Goal: Task Accomplishment & Management: Manage account settings

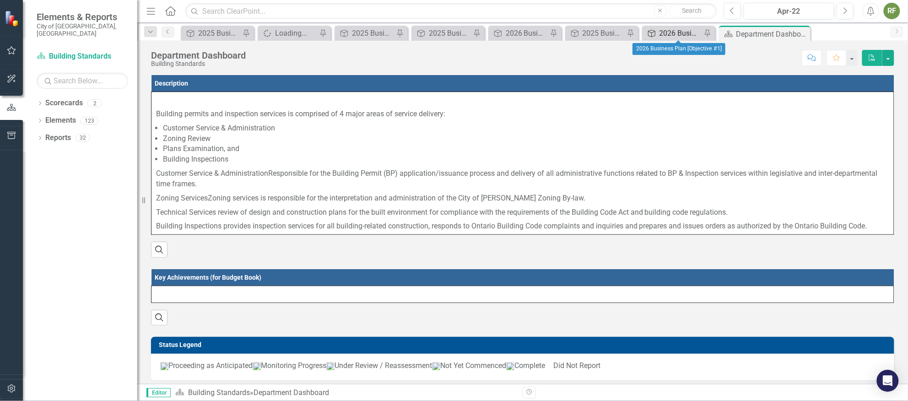
click at [676, 27] on div "2026 Business Plan [Objective #1]" at bounding box center [680, 32] width 42 height 11
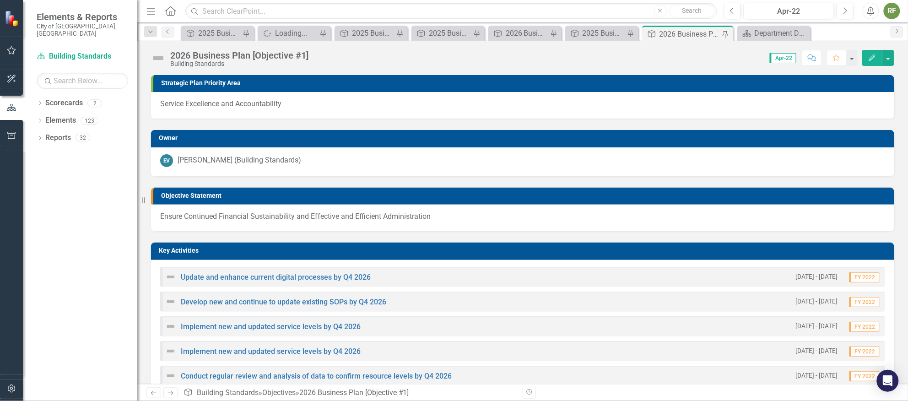
click at [373, 195] on h3 "Objective Statement" at bounding box center [525, 195] width 728 height 7
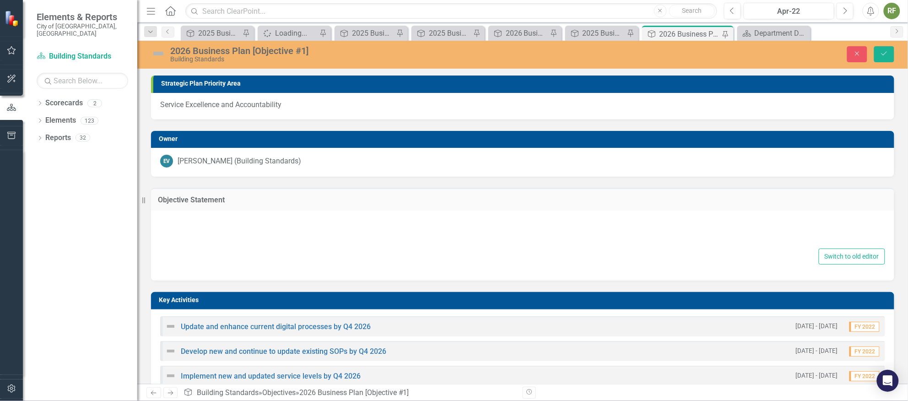
type textarea "<p>Ensure Continued Financial Sustainability and Effective and Efficient Admini…"
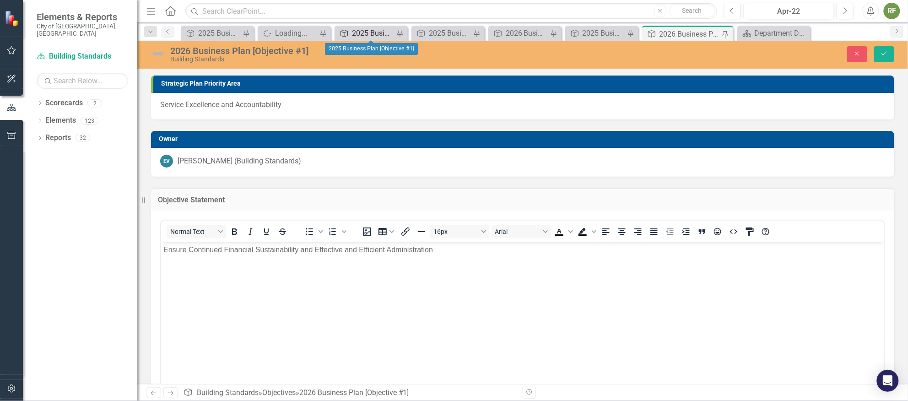
click at [365, 30] on div "2025 Business Plan [Objective #1]" at bounding box center [373, 32] width 42 height 11
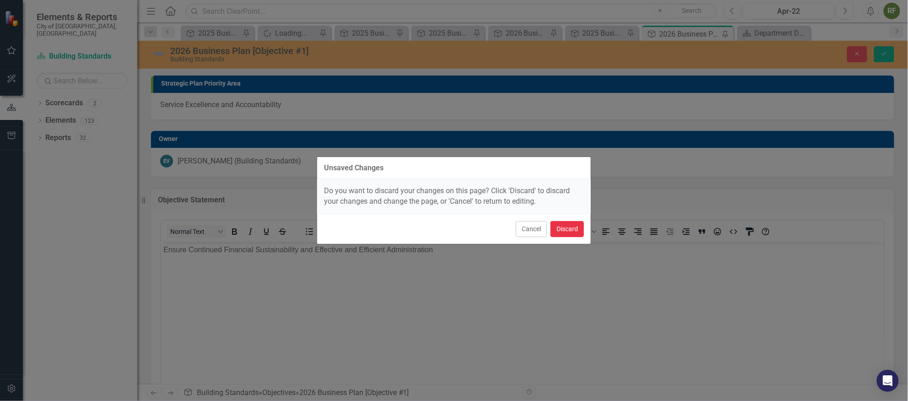
click at [566, 226] on button "Discard" at bounding box center [566, 229] width 33 height 16
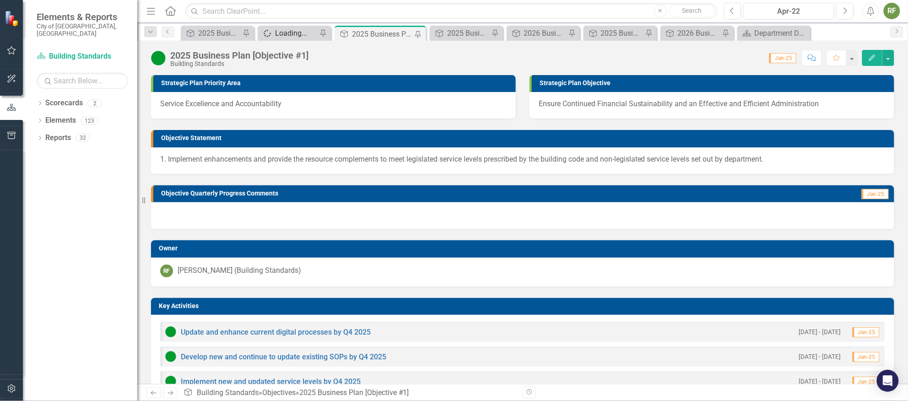
click at [301, 29] on div "Loading..." at bounding box center [296, 32] width 42 height 11
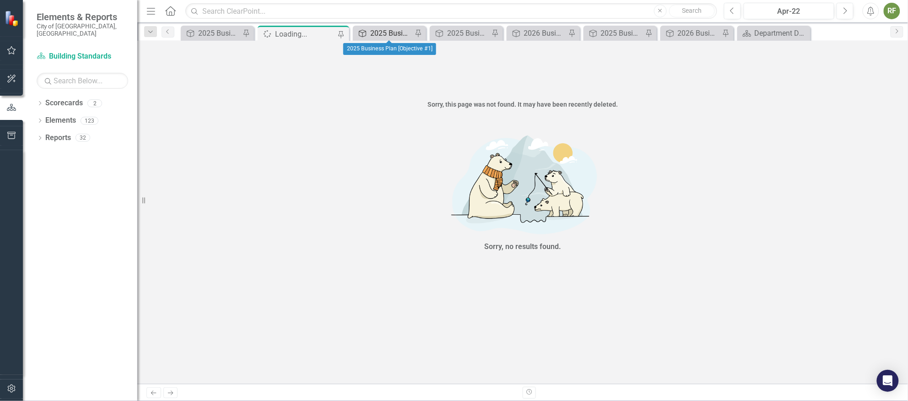
click at [382, 33] on div "2025 Business Plan [Objective #1]" at bounding box center [391, 32] width 42 height 11
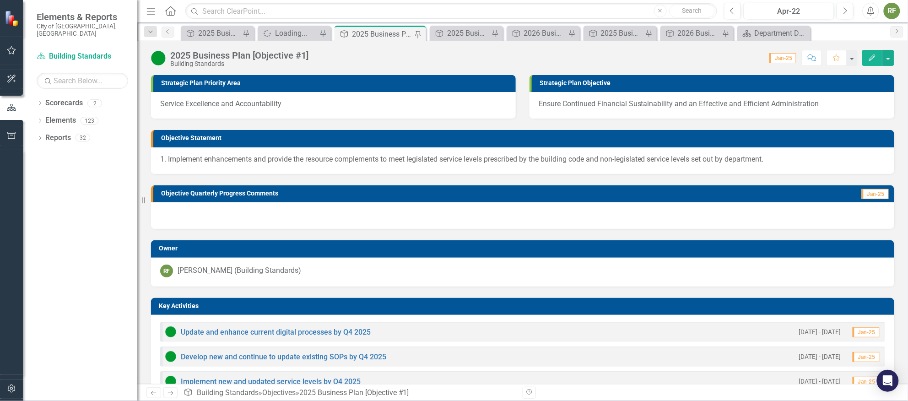
click at [198, 161] on p "1. Implement enhancements and provide the resource complements to meet legislat…" at bounding box center [522, 159] width 725 height 11
click at [231, 158] on p "1. Implement enhancements and provide the resource complements to meet legislat…" at bounding box center [522, 159] width 725 height 11
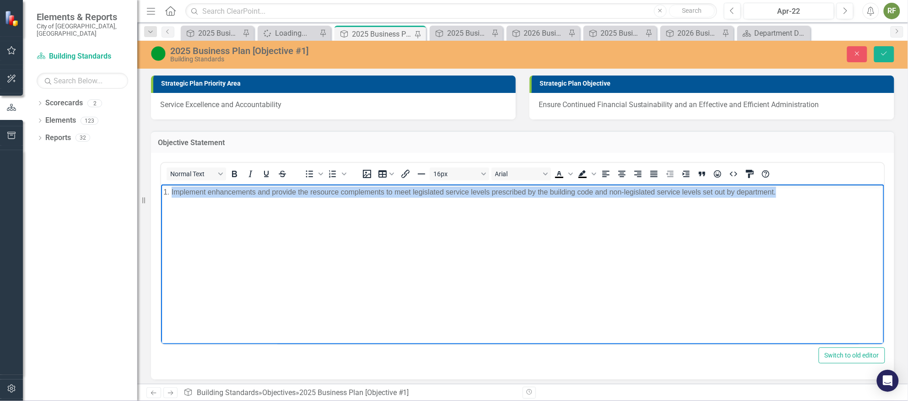
drag, startPoint x: 171, startPoint y: 191, endPoint x: 792, endPoint y: 190, distance: 621.3
click at [792, 190] on p "1. Implement enhancements and provide the resource complements to meet legislat…" at bounding box center [522, 192] width 718 height 11
copy p "Implement enhancements and provide the resource complements to meet legislated …"
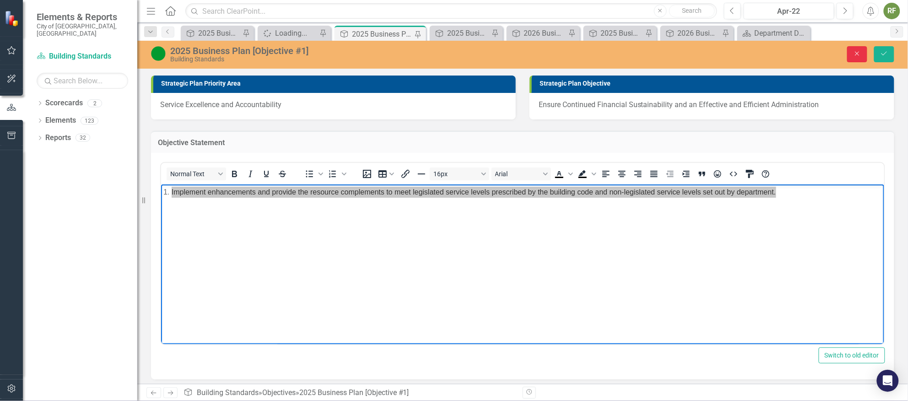
click at [853, 49] on button "Close" at bounding box center [857, 54] width 20 height 16
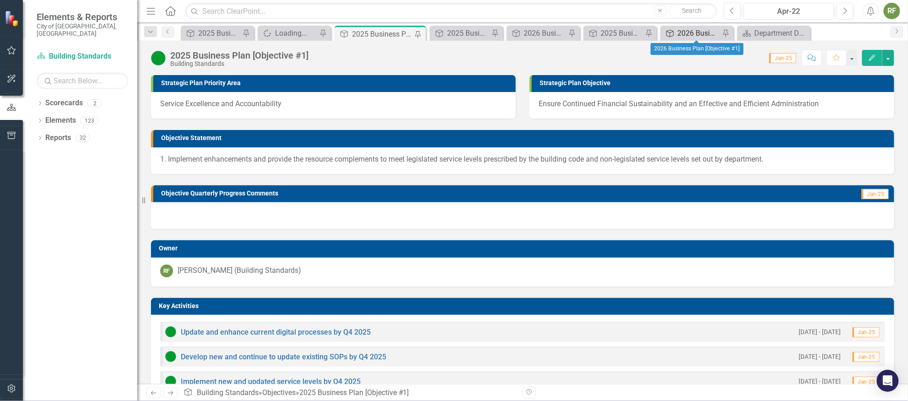
click at [690, 29] on div "2026 Business Plan [Objective #1]" at bounding box center [699, 32] width 42 height 11
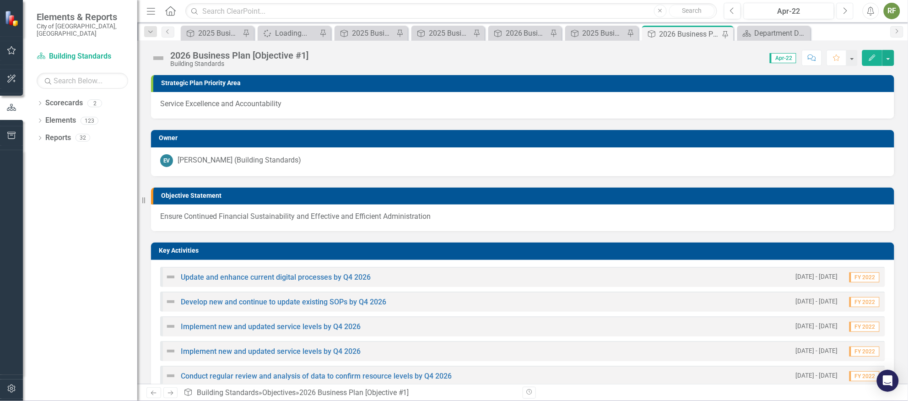
click at [842, 11] on icon "Next" at bounding box center [844, 11] width 5 height 8
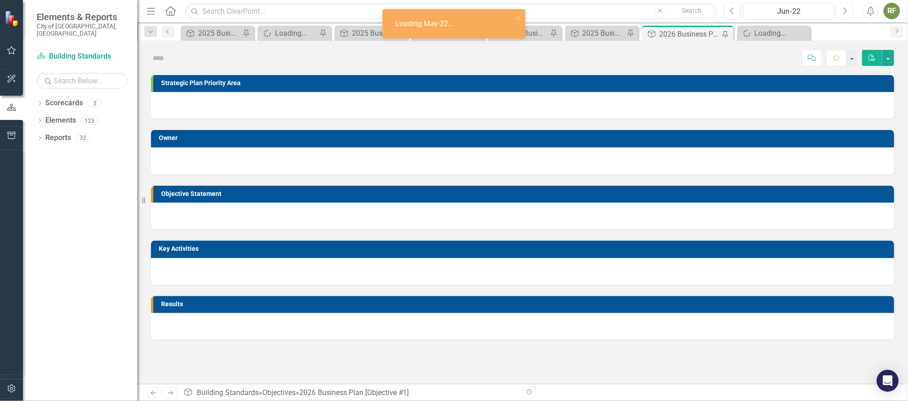
click at [841, 11] on button "Next" at bounding box center [844, 11] width 17 height 16
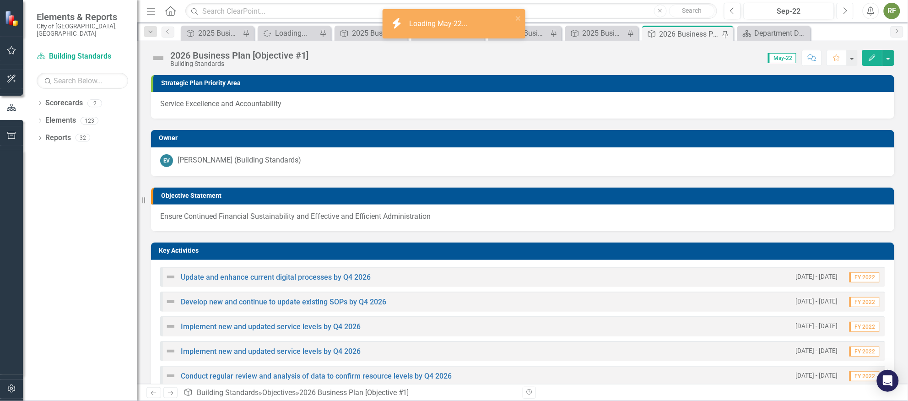
click at [841, 11] on button "Next" at bounding box center [844, 11] width 17 height 16
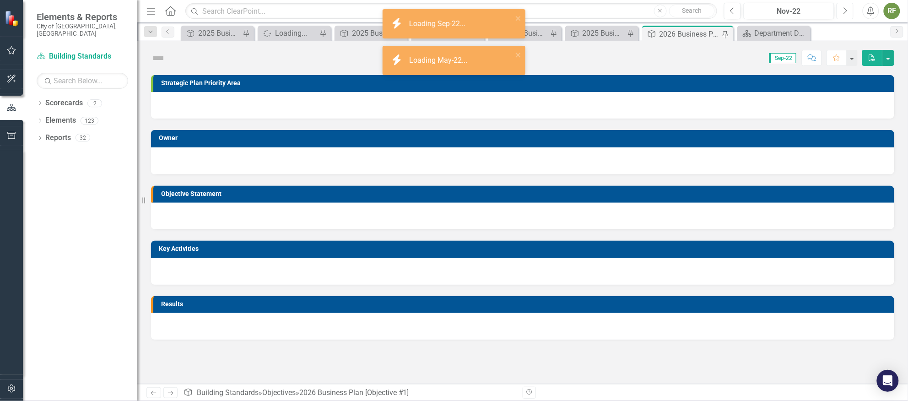
click at [841, 11] on button "Next" at bounding box center [844, 11] width 17 height 16
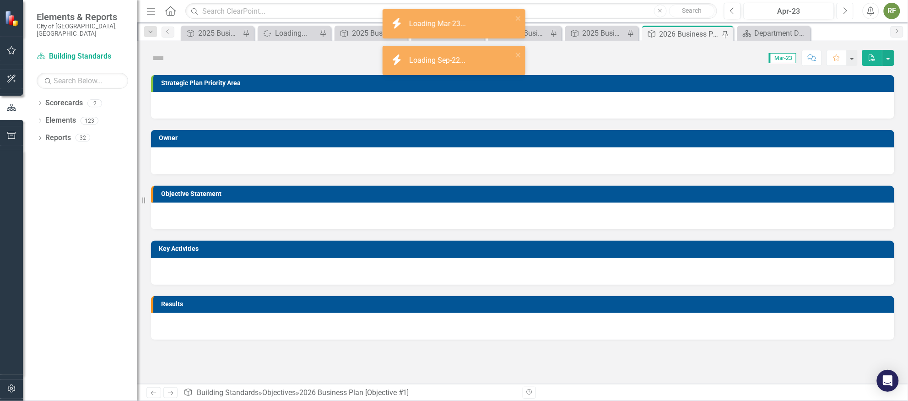
click at [841, 11] on button "Next" at bounding box center [844, 11] width 17 height 16
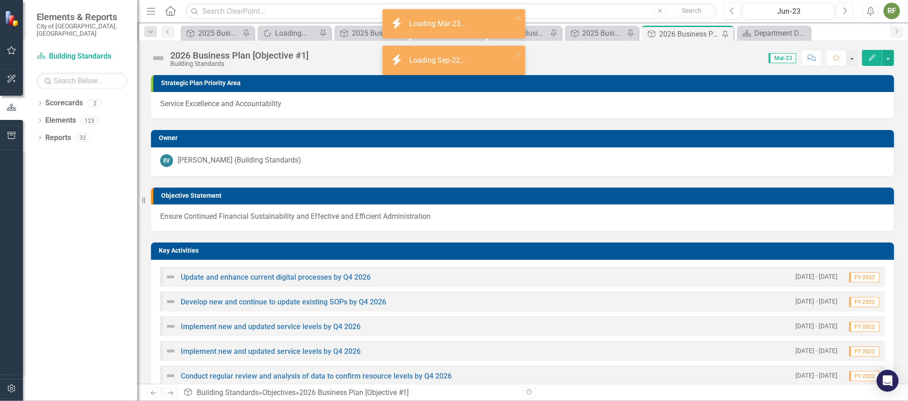
click at [841, 11] on button "Next" at bounding box center [844, 11] width 17 height 16
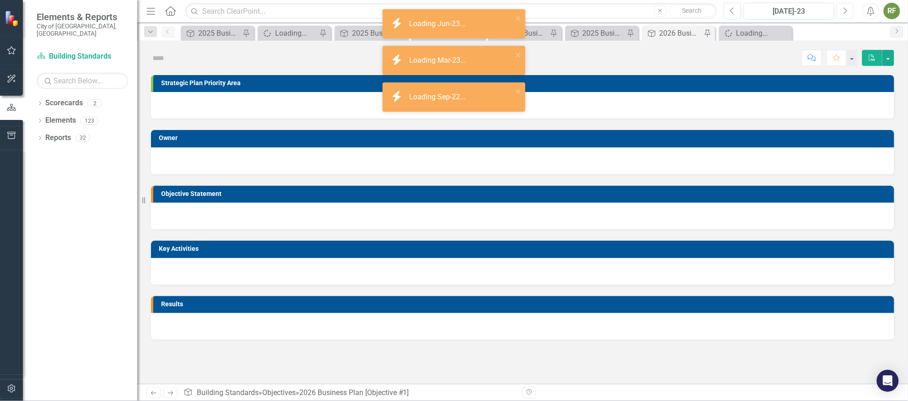
click at [841, 11] on button "Next" at bounding box center [844, 11] width 17 height 16
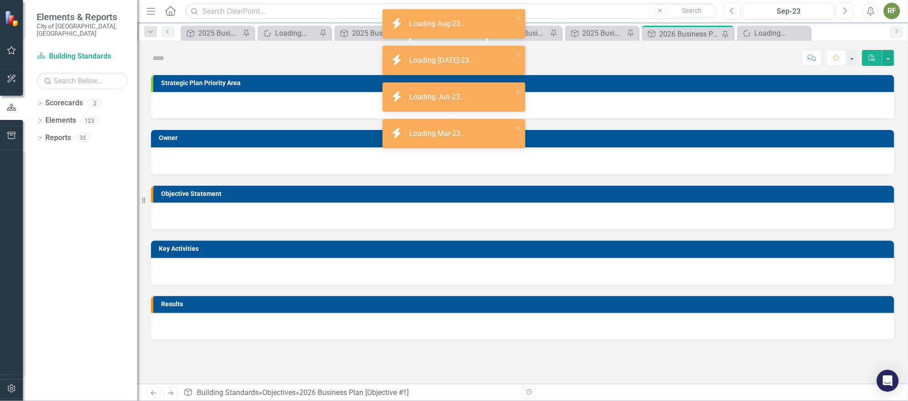
click at [841, 11] on button "Next" at bounding box center [844, 11] width 17 height 16
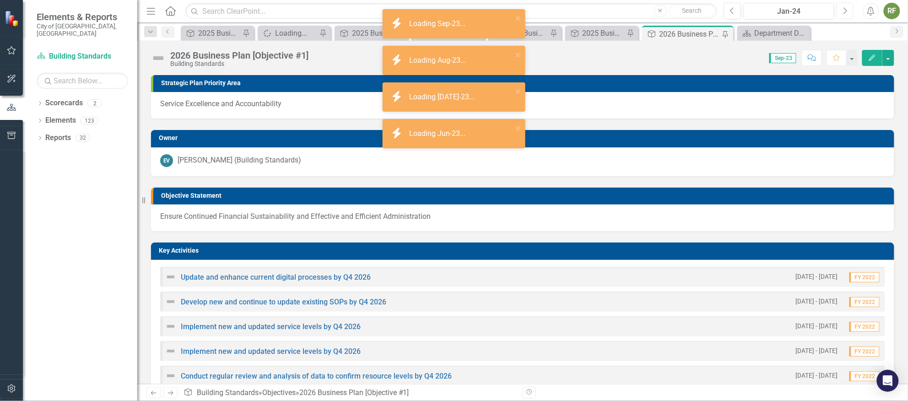
click at [841, 11] on button "Next" at bounding box center [844, 11] width 17 height 16
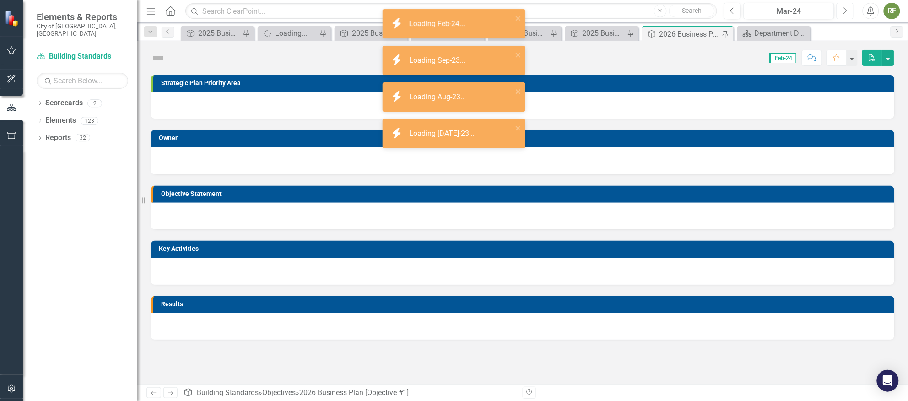
click at [841, 11] on button "Next" at bounding box center [844, 11] width 17 height 16
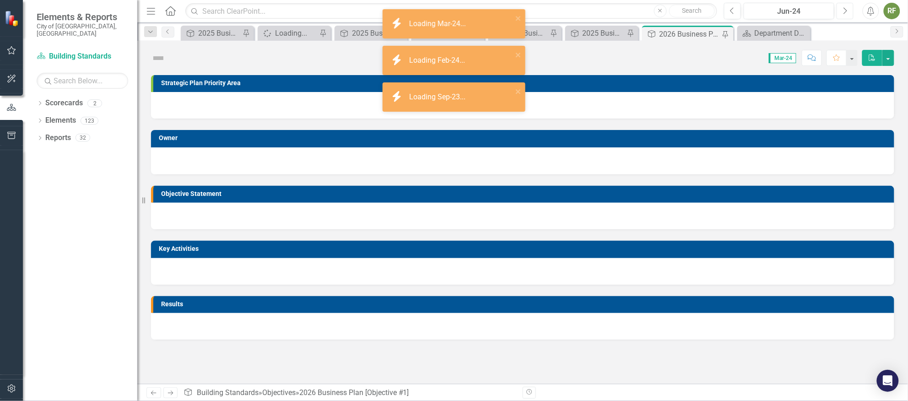
click at [841, 11] on button "Next" at bounding box center [844, 11] width 17 height 16
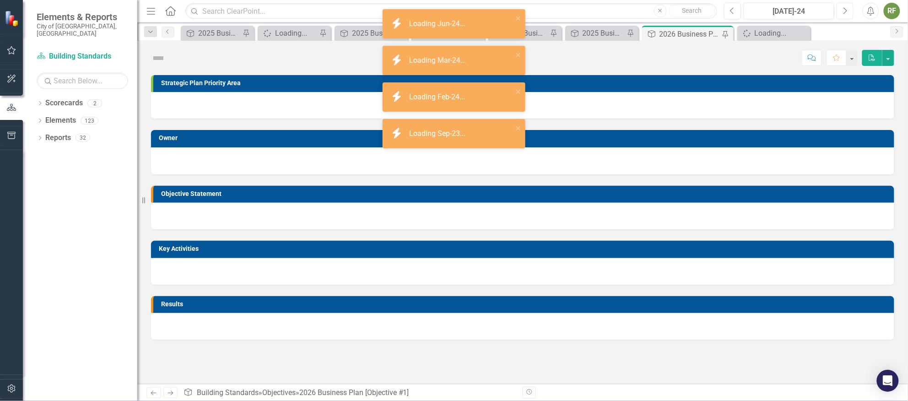
click at [841, 11] on button "Next" at bounding box center [844, 11] width 17 height 16
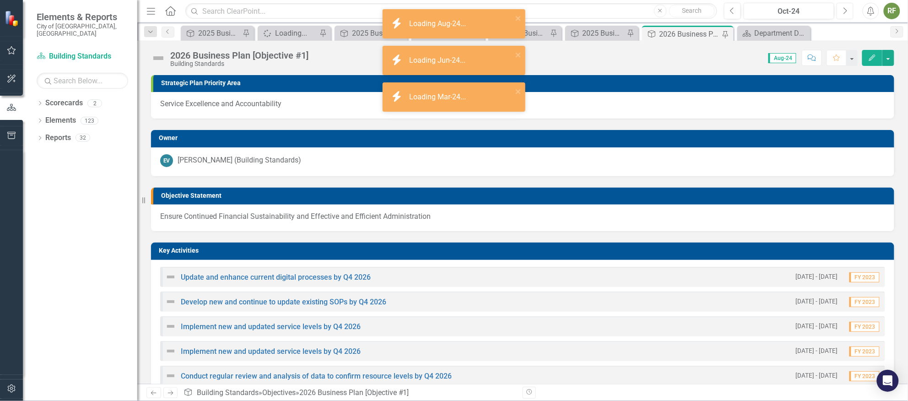
click at [841, 11] on button "Next" at bounding box center [844, 11] width 17 height 16
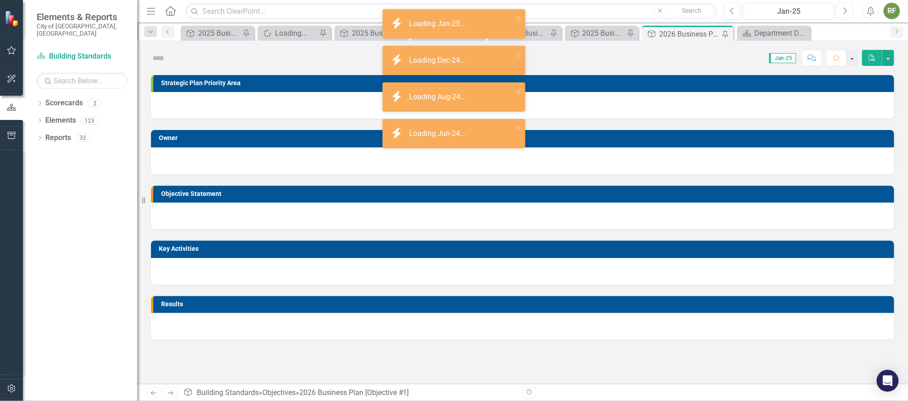
click at [841, 11] on button "Next" at bounding box center [844, 11] width 17 height 16
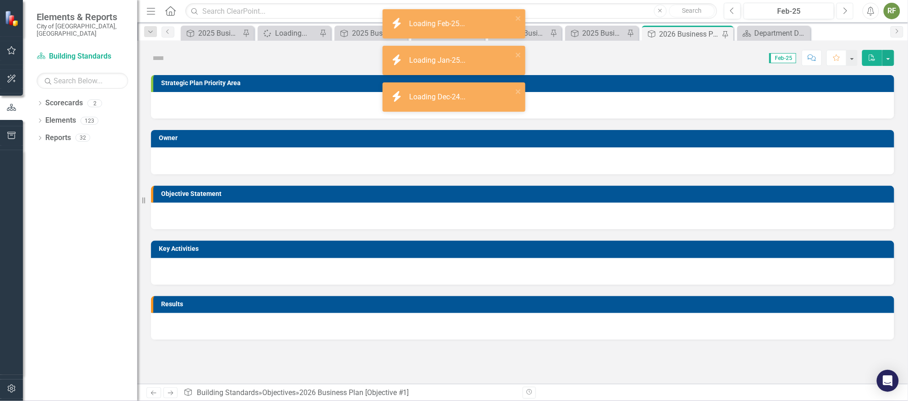
click at [841, 11] on button "Next" at bounding box center [844, 11] width 17 height 16
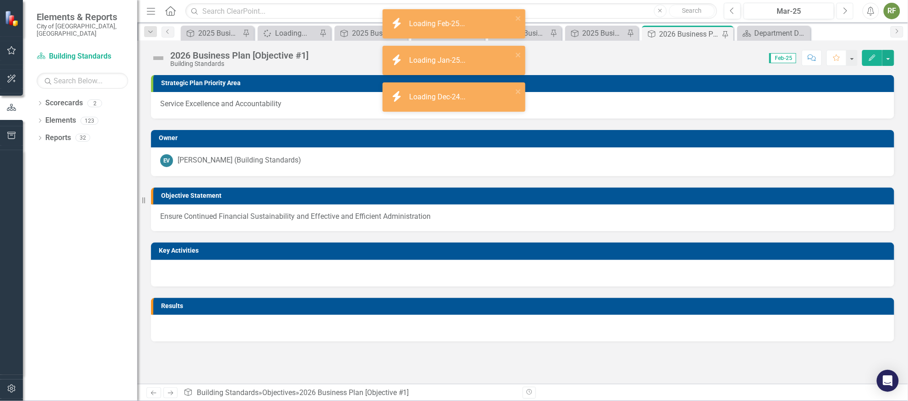
click at [841, 11] on button "Next" at bounding box center [844, 11] width 17 height 16
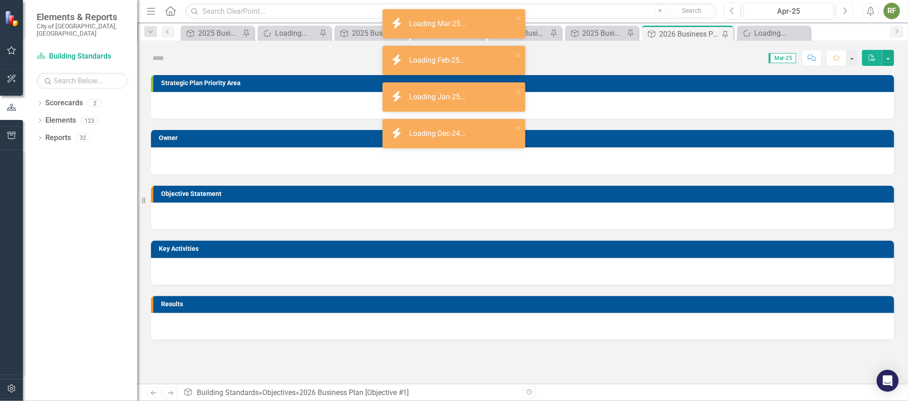
click at [841, 11] on button "Next" at bounding box center [844, 11] width 17 height 16
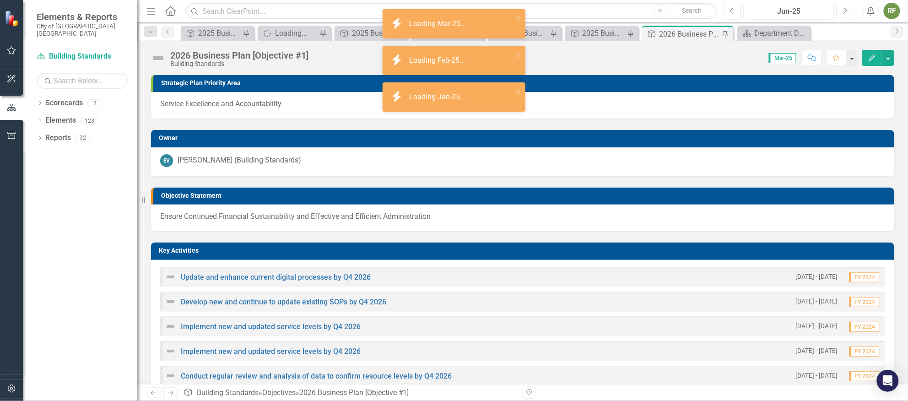
click at [841, 11] on button "Next" at bounding box center [844, 11] width 17 height 16
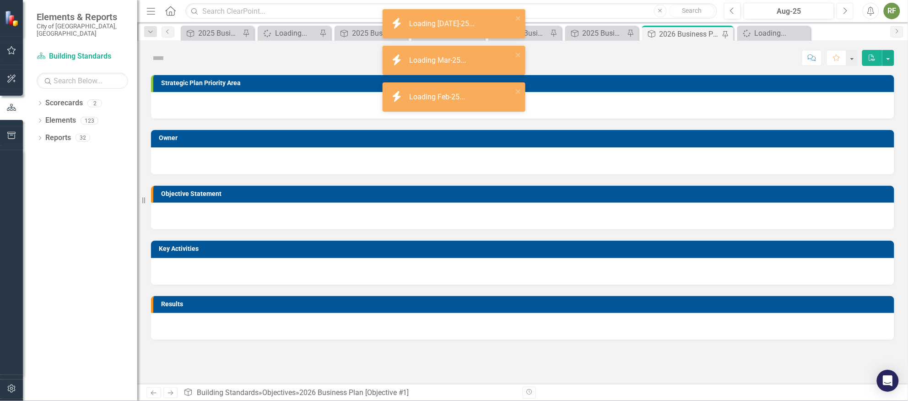
click at [841, 11] on button "Next" at bounding box center [844, 11] width 17 height 16
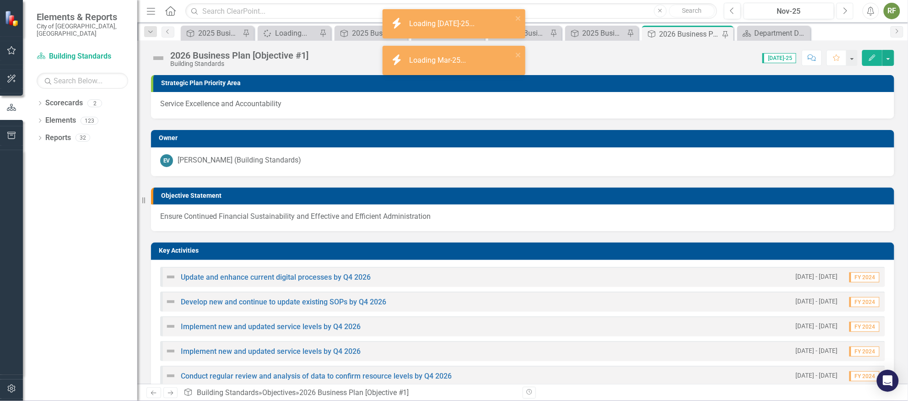
click at [841, 11] on button "Next" at bounding box center [844, 11] width 17 height 16
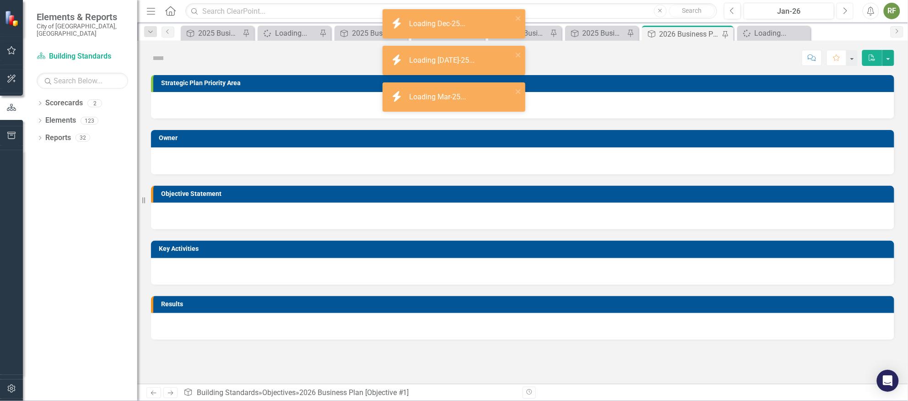
click at [841, 11] on button "Next" at bounding box center [844, 11] width 17 height 16
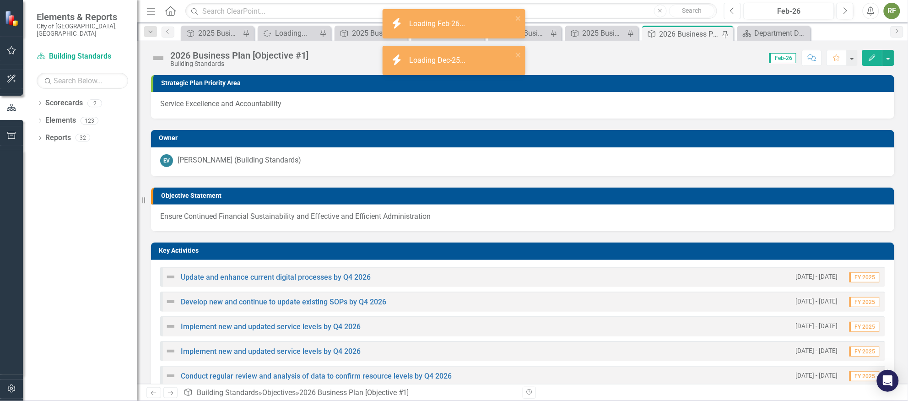
click at [734, 9] on icon "Previous" at bounding box center [732, 11] width 5 height 8
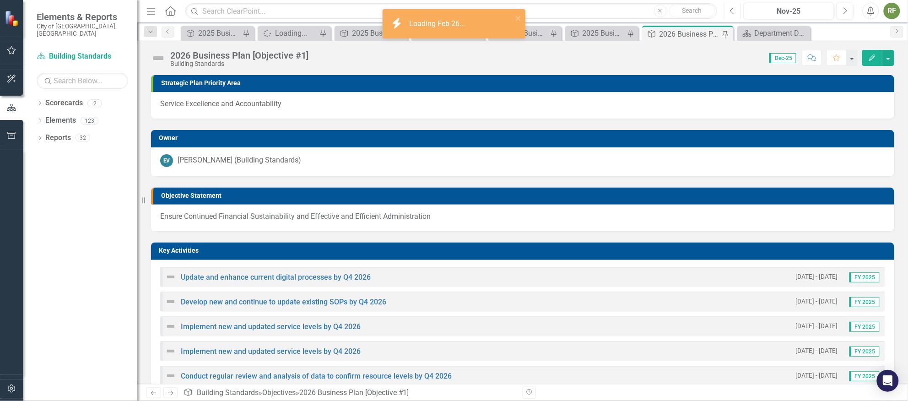
click at [734, 9] on icon "Previous" at bounding box center [732, 11] width 5 height 8
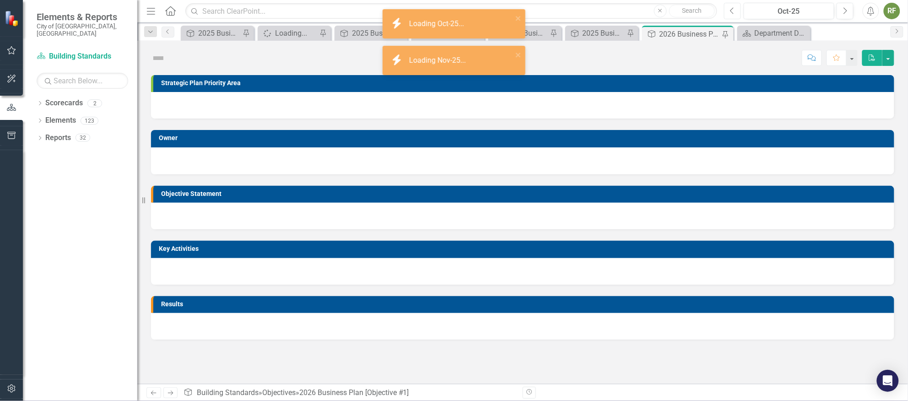
click at [734, 9] on icon "Previous" at bounding box center [732, 11] width 5 height 8
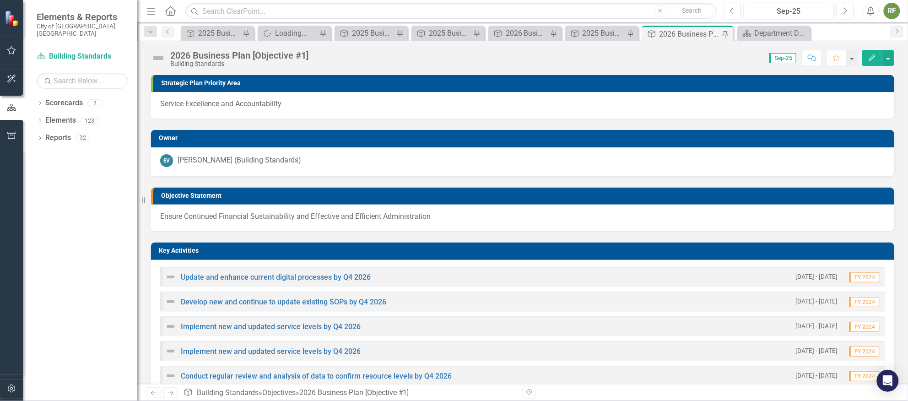
click at [464, 200] on td "Objective Statement" at bounding box center [525, 197] width 728 height 14
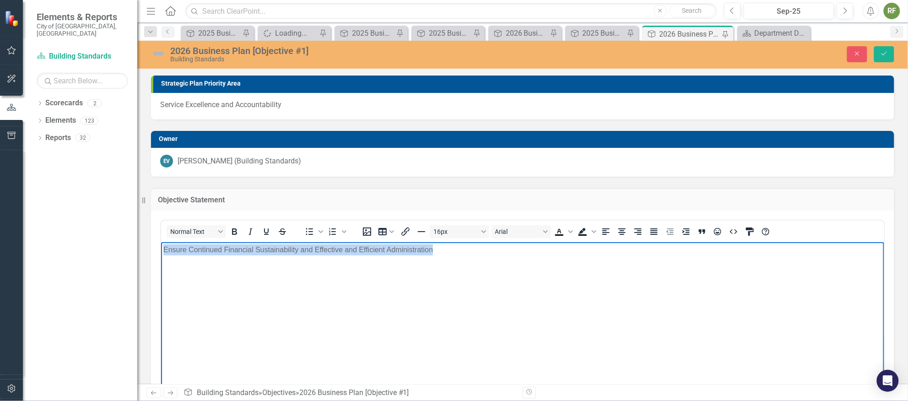
drag, startPoint x: 458, startPoint y: 247, endPoint x: 303, endPoint y: 480, distance: 280.8
click at [161, 242] on html "Ensure Continued Financial Sustainability and Effective and Efficient Administr…" at bounding box center [522, 310] width 723 height 137
paste body "Rich Text Area. Press ALT-0 for help."
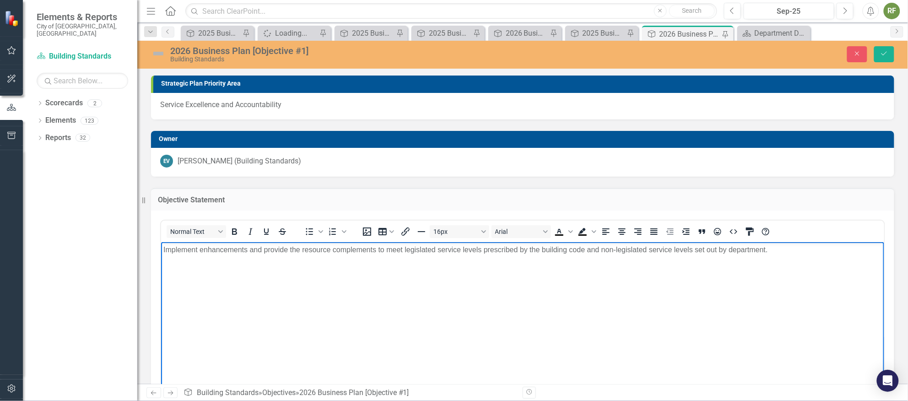
click at [205, 260] on body "Implement enhancements and provide the resource complements to meet legislated …" at bounding box center [522, 310] width 723 height 137
click at [795, 252] on p "Implement enhancements and provide the resource complements to meet legislated …" at bounding box center [522, 249] width 718 height 11
click at [882, 50] on button "Save" at bounding box center [884, 54] width 20 height 16
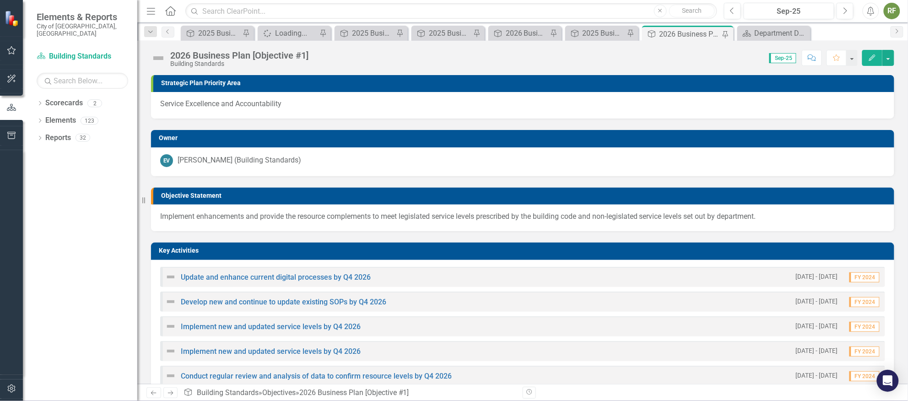
click at [891, 6] on div "RF" at bounding box center [892, 11] width 16 height 16
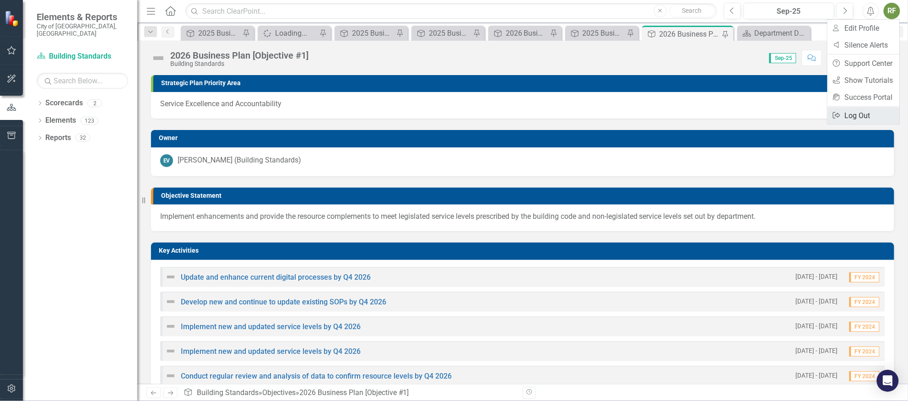
click at [853, 114] on link "Logout Log Out" at bounding box center [863, 115] width 72 height 17
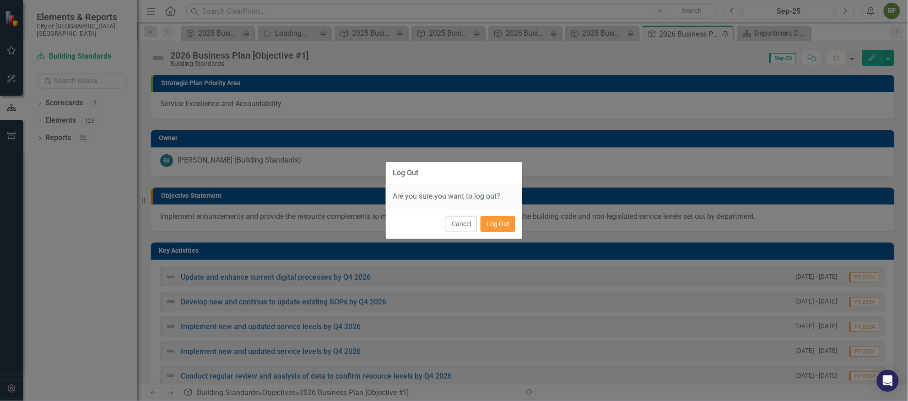
click at [491, 222] on button "Log Out" at bounding box center [497, 224] width 35 height 16
